Goal: Find specific page/section: Find specific page/section

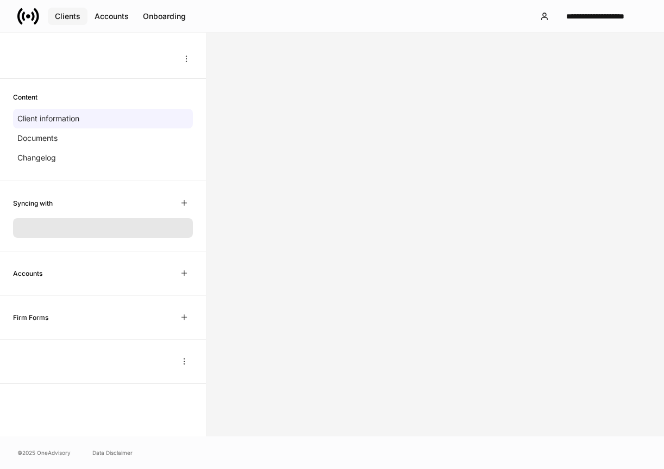
click at [65, 23] on button "Clients" at bounding box center [68, 16] width 40 height 17
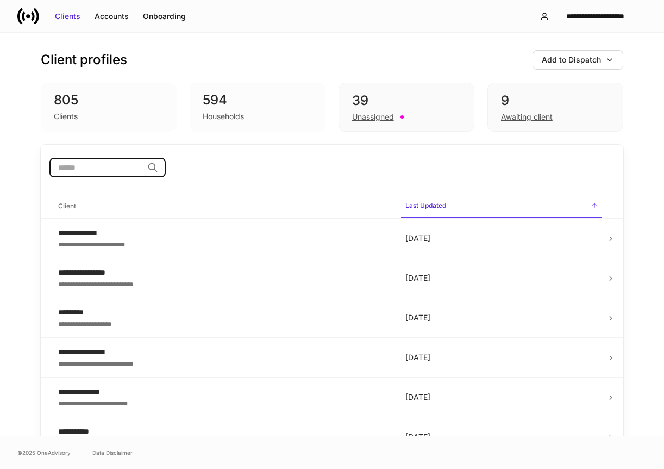
click at [107, 165] on input "search" at bounding box center [96, 168] width 94 height 20
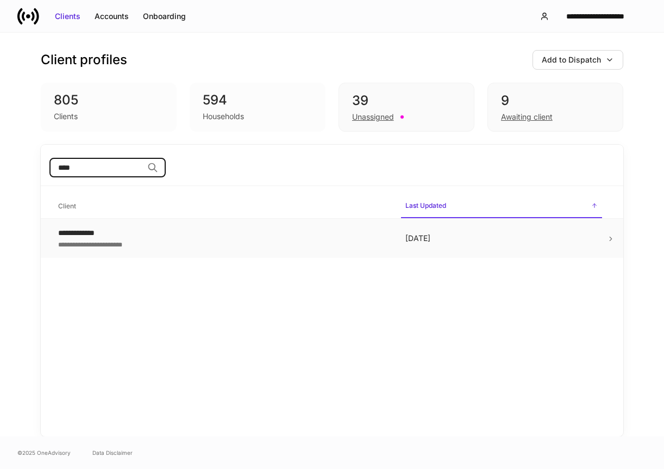
type input "****"
click at [103, 234] on div "**********" at bounding box center [223, 232] width 330 height 11
